Goal: Transaction & Acquisition: Subscribe to service/newsletter

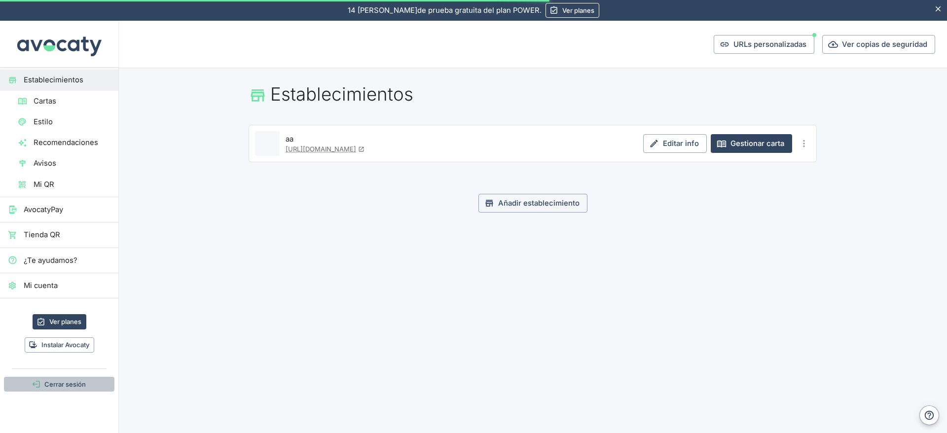
click at [63, 385] on button "Cerrar sesión" at bounding box center [59, 384] width 110 height 15
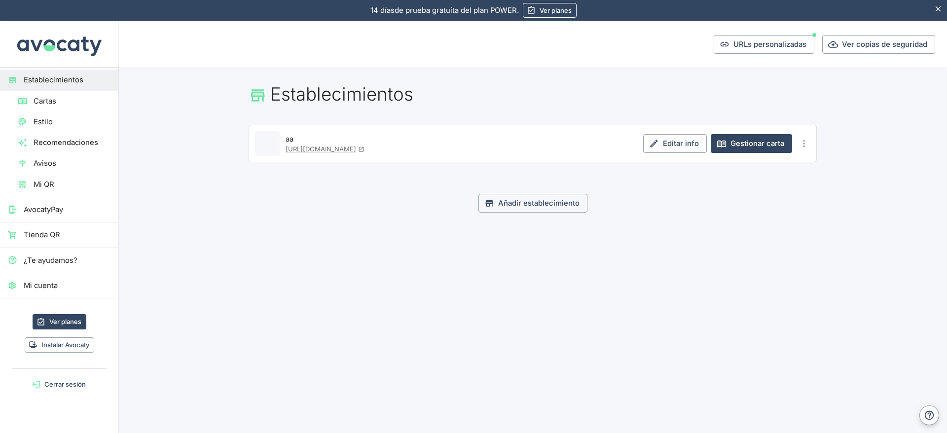
click at [48, 286] on span "Mi cuenta" at bounding box center [67, 285] width 87 height 11
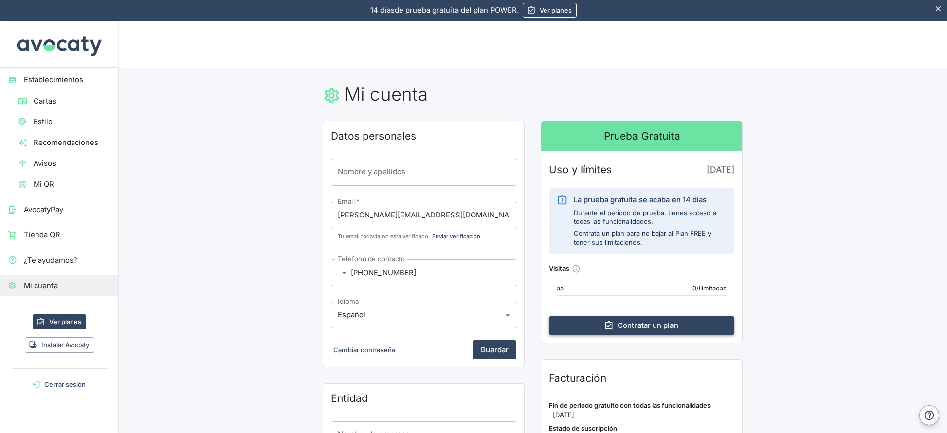
click at [649, 327] on link "Contratar un plan" at bounding box center [641, 325] width 185 height 19
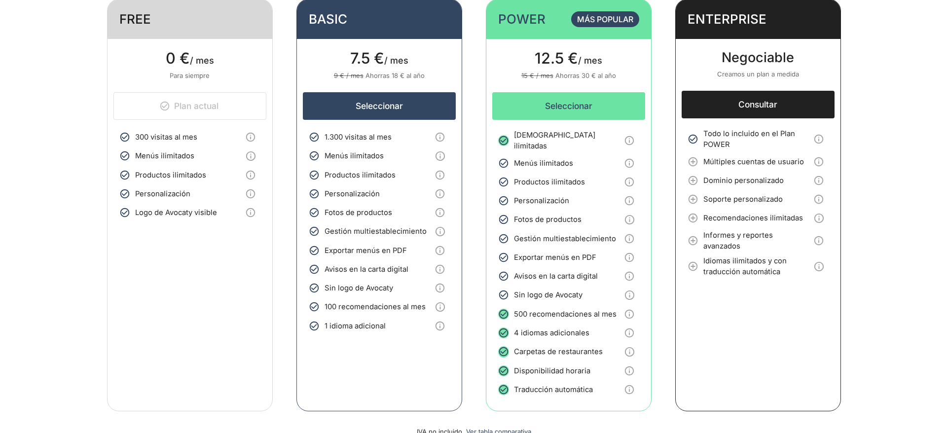
scroll to position [222, 0]
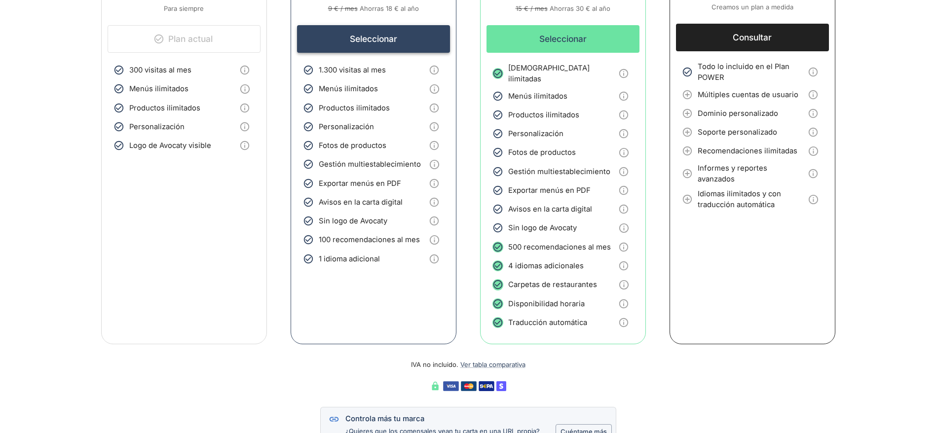
click at [362, 39] on button "Seleccionar" at bounding box center [373, 39] width 153 height 28
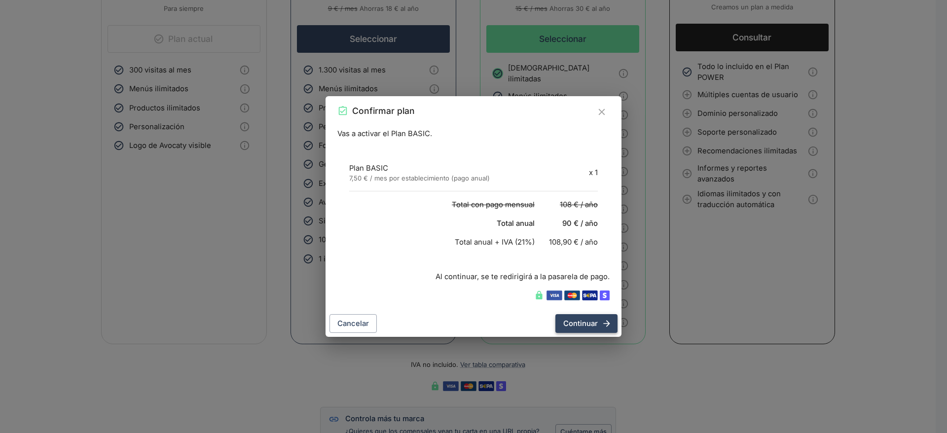
click at [581, 319] on button "Continuar" at bounding box center [586, 323] width 62 height 19
